Goal: Find specific page/section: Find specific page/section

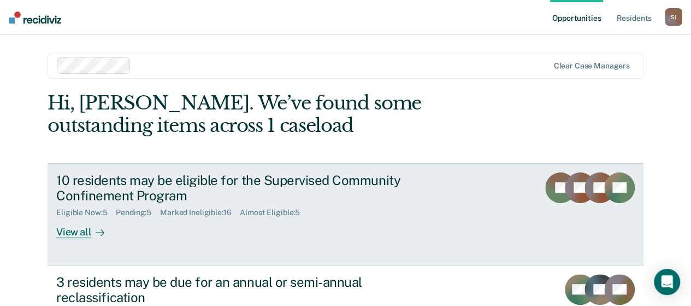
click at [91, 232] on div at bounding box center [97, 232] width 13 height 13
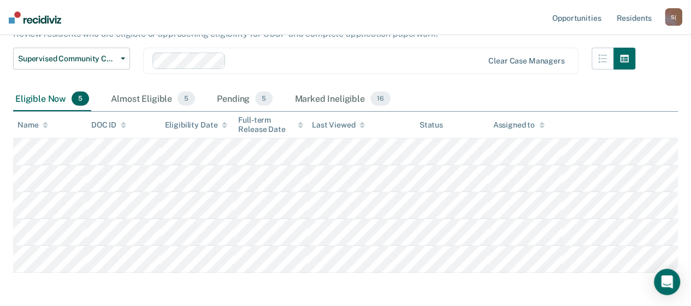
scroll to position [55, 0]
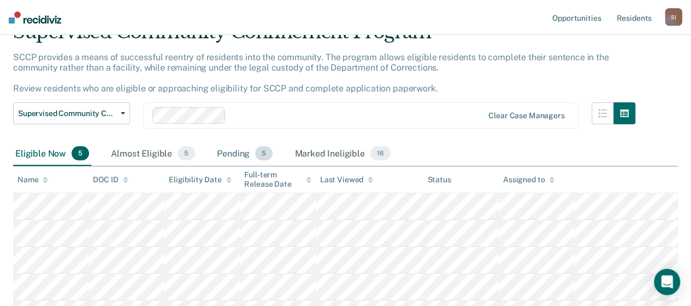
click at [232, 155] on div "Pending 5" at bounding box center [245, 154] width 60 height 24
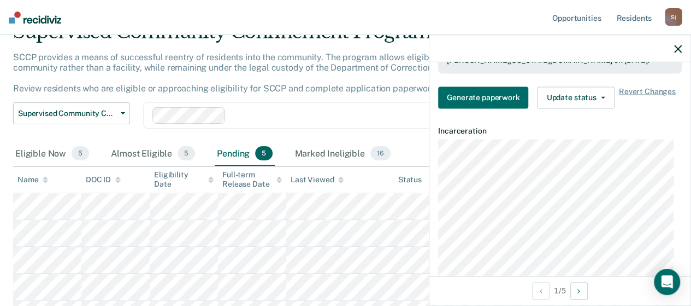
scroll to position [328, 0]
